Goal: Complete application form: Complete application form

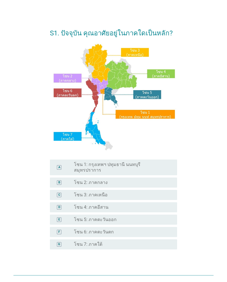
click at [151, 241] on div "radio_button_unchecked โซน 7: ภาคใต้" at bounding box center [121, 244] width 94 height 6
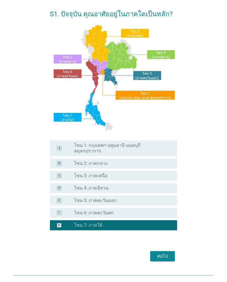
scroll to position [30, 0]
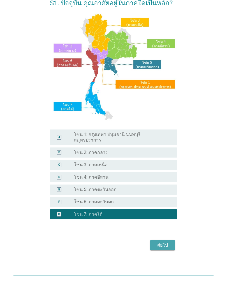
click at [165, 243] on button "ต่อไป" at bounding box center [162, 245] width 25 height 10
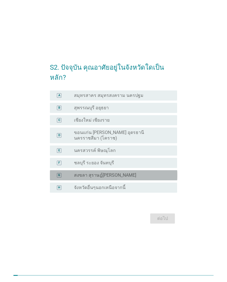
click at [163, 175] on div "G radio_button_unchecked สงขลา สุราษฎ์[PERSON_NAME]" at bounding box center [114, 175] width 128 height 10
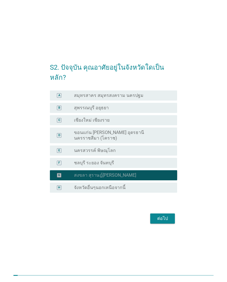
click at [163, 213] on button "ต่อไป" at bounding box center [162, 218] width 25 height 10
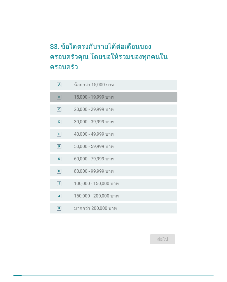
click at [156, 94] on div "radio_button_unchecked 15,000 - 19,999 บาท" at bounding box center [121, 97] width 94 height 6
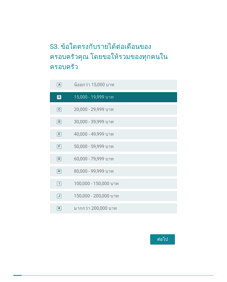
click at [170, 234] on button "ต่อไป" at bounding box center [162, 239] width 25 height 10
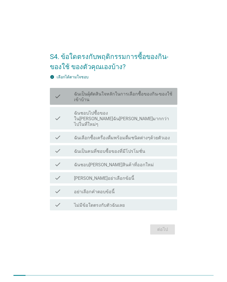
click at [173, 99] on label "ฉันเป็นผุ้ตัดสินใจหลักในการเลือกซื้อของกิน-ของใช้เข้าบ้าน" at bounding box center [123, 96] width 99 height 11
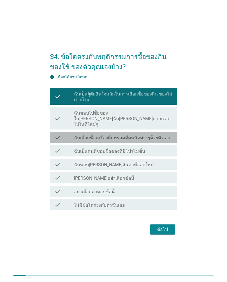
click at [169, 136] on div "check_box_outline_blank ฉันเลือกซื้อเครื่องดื่มพร้อมดื่มชนิดต่างๆด้วยตัวเอง" at bounding box center [123, 137] width 99 height 7
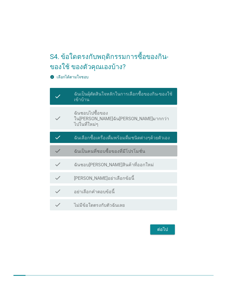
click at [168, 149] on div "check_box_outline_blank ฉันเป็นคนที่ชอบซื้อของที่มีโปรโมชั่น" at bounding box center [123, 150] width 99 height 7
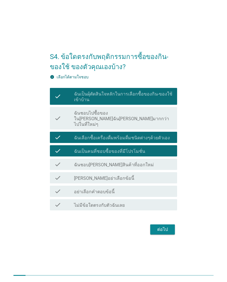
click at [170, 164] on div "check_box_outline_blank ฉันชอบ[PERSON_NAME]สินค้าที่ออกใหม่" at bounding box center [123, 164] width 99 height 7
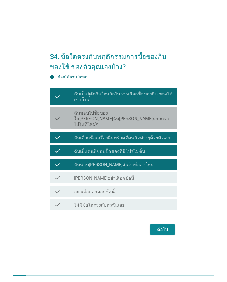
click at [166, 121] on label "ฉันชอบไปซื้อของใน[PERSON_NAME]ฉัน[PERSON_NAME]มากกว่าไปในที่ใหม่ๆ" at bounding box center [123, 118] width 99 height 17
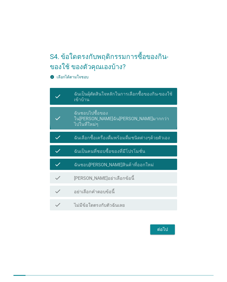
click at [169, 226] on div "ต่อไป" at bounding box center [163, 229] width 16 height 7
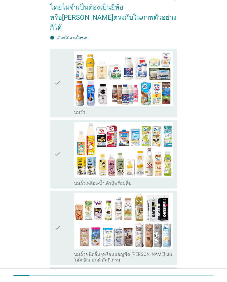
scroll to position [67, 0]
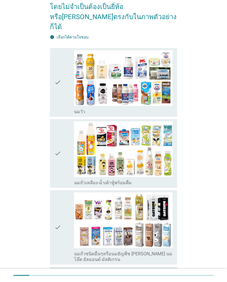
click at [169, 74] on img at bounding box center [123, 78] width 99 height 56
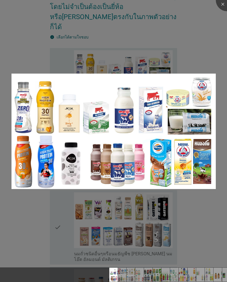
click at [183, 215] on div at bounding box center [113, 141] width 227 height 282
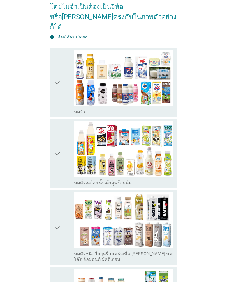
click at [61, 74] on div "check" at bounding box center [64, 82] width 20 height 64
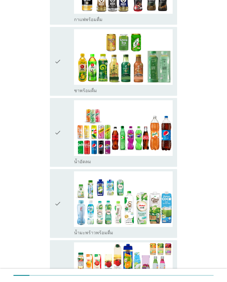
scroll to position [478, 0]
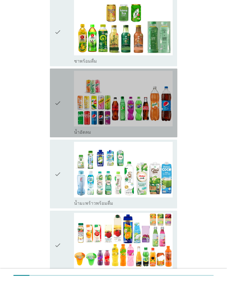
click at [56, 100] on icon "check" at bounding box center [57, 103] width 7 height 64
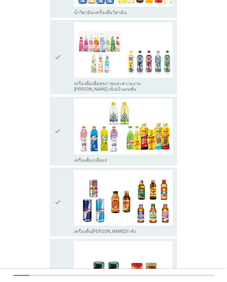
scroll to position [895, 0]
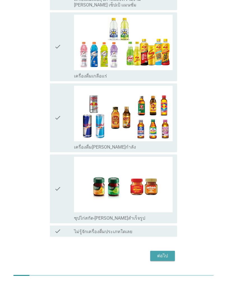
click at [168, 252] on div "ต่อไป" at bounding box center [163, 255] width 16 height 7
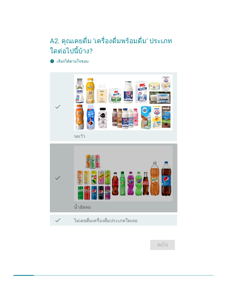
click at [60, 190] on icon "check" at bounding box center [57, 178] width 7 height 64
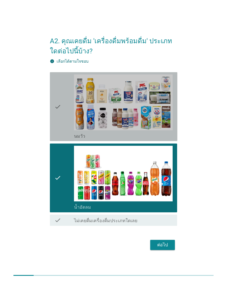
click at [72, 93] on div "check" at bounding box center [64, 106] width 20 height 64
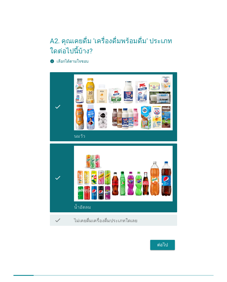
click at [173, 241] on button "ต่อไป" at bounding box center [162, 245] width 25 height 10
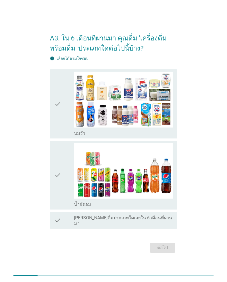
click at [64, 115] on div "check" at bounding box center [64, 104] width 20 height 64
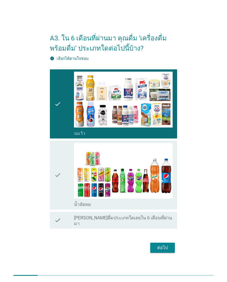
click at [169, 242] on button "ต่อไป" at bounding box center [162, 247] width 25 height 10
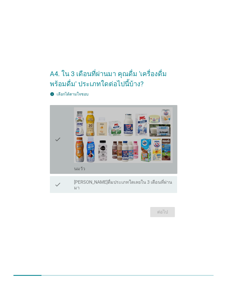
click at [66, 149] on div "check" at bounding box center [64, 139] width 20 height 64
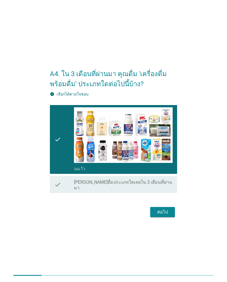
click at [170, 207] on button "ต่อไป" at bounding box center [162, 212] width 25 height 10
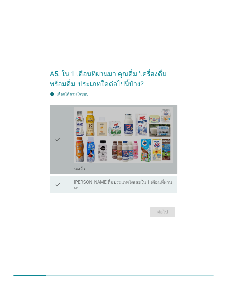
click at [66, 147] on div "check" at bounding box center [64, 139] width 20 height 64
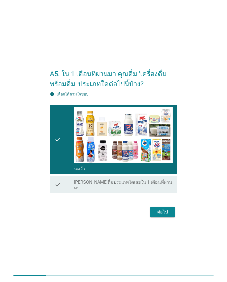
click at [169, 208] on div "ต่อไป" at bounding box center [163, 211] width 16 height 7
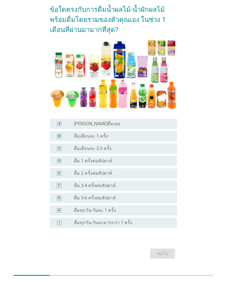
scroll to position [56, 0]
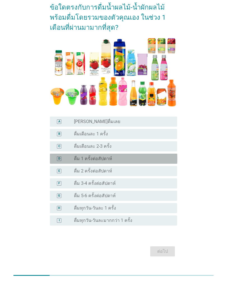
click at [168, 159] on div "radio_button_unchecked ดื่ม 1 ครั้งต่อสัปดาห์" at bounding box center [121, 159] width 94 height 6
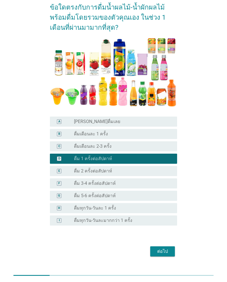
click at [175, 247] on button "ต่อไป" at bounding box center [162, 251] width 25 height 10
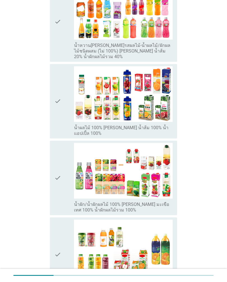
scroll to position [194, 0]
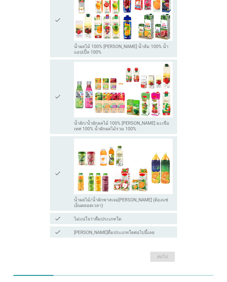
click at [160, 226] on div "check check_box_outline_blank [PERSON_NAME]ดื่มประเภทใดต่อไปนี้เลย" at bounding box center [114, 231] width 128 height 11
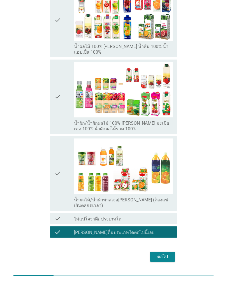
click at [171, 251] on button "ต่อไป" at bounding box center [162, 256] width 25 height 10
